Goal: Information Seeking & Learning: Find specific page/section

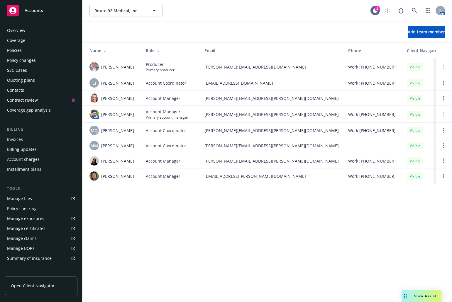
click at [23, 50] on div "Policies" at bounding box center [41, 50] width 68 height 9
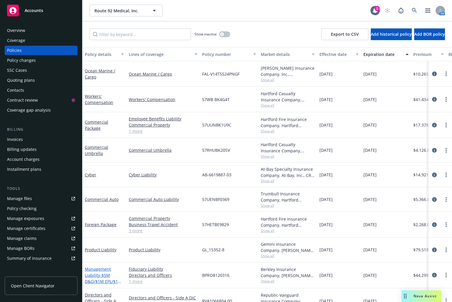
scroll to position [29, 0]
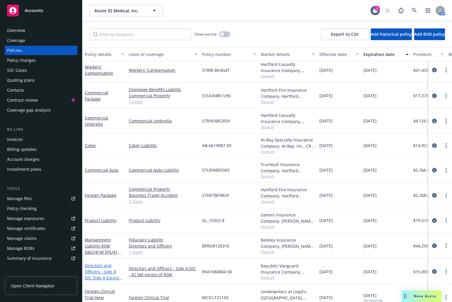
click at [100, 274] on link "Directors and Officers - Side A DIC - Side A Excess $2.5M xs $5M" at bounding box center [102, 275] width 35 height 24
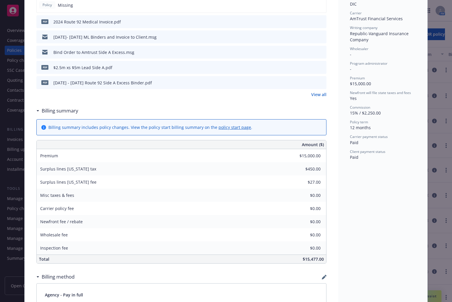
scroll to position [205, 0]
